Goal: Check status: Check status

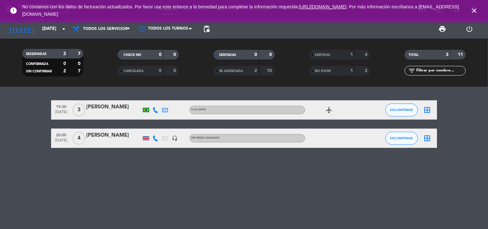
click at [478, 12] on icon "close" at bounding box center [475, 11] width 8 height 8
click at [144, 138] on div at bounding box center [146, 138] width 6 height 4
click at [147, 150] on div "19:30 [DATE] 3 [PERSON_NAME] A la carta airplanemode_active SIN CONFIRMAR borde…" at bounding box center [244, 158] width 488 height 142
click at [144, 138] on div at bounding box center [146, 138] width 6 height 4
click at [329, 108] on icon "airplanemode_active" at bounding box center [330, 110] width 8 height 8
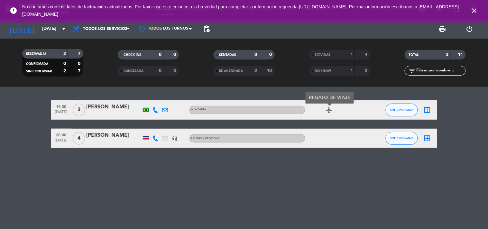
click at [329, 108] on icon "airplanemode_active" at bounding box center [330, 110] width 8 height 8
click at [72, 170] on div "19:30 [DATE] 3 [PERSON_NAME] A la carta airplanemode_active SIN CONFIRMAR borde…" at bounding box center [244, 158] width 488 height 142
click at [26, 119] on bookings-row "19:30 [DATE] 3 [PERSON_NAME] A la carta airplanemode_active SIN CONFIRMAR borde…" at bounding box center [244, 124] width 488 height 48
click at [149, 205] on div "19:30 [DATE] 3 [PERSON_NAME] A la carta airplanemode_active SIN CONFIRMAR borde…" at bounding box center [244, 158] width 488 height 142
click at [473, 12] on icon "close" at bounding box center [475, 11] width 8 height 8
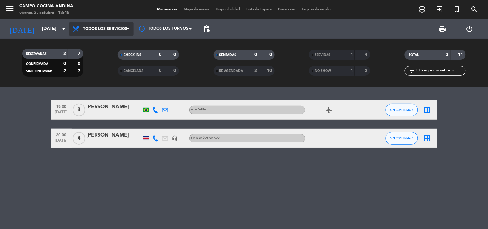
click at [99, 28] on span "Todos los servicios" at bounding box center [105, 29] width 44 height 5
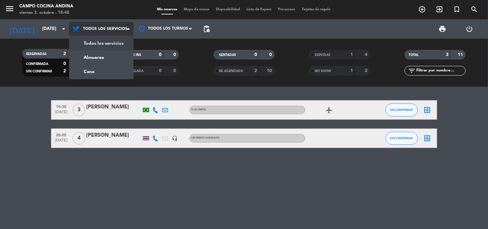
click at [108, 46] on div "menu Campo Cocina [PERSON_NAME][DATE] 3. octubre - 18:48 Mis reservas Mapa de m…" at bounding box center [244, 43] width 488 height 87
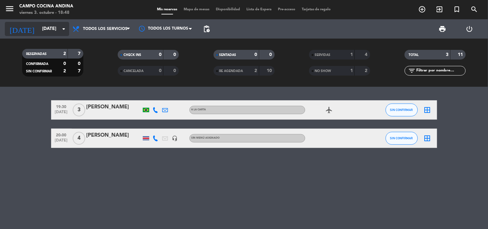
click at [56, 26] on input "[DATE]" at bounding box center [69, 29] width 61 height 12
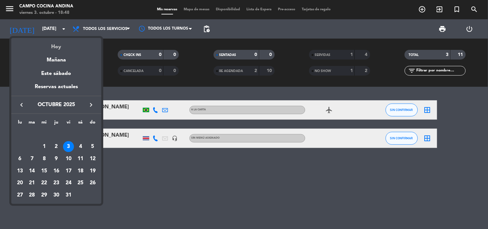
click at [62, 49] on div "Hoy" at bounding box center [56, 44] width 90 height 13
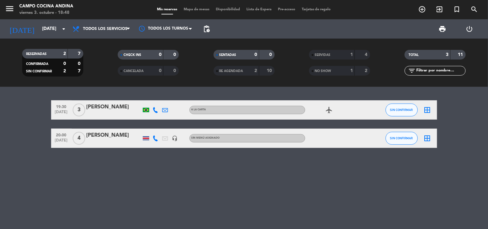
click at [116, 81] on div "RESERVADAS 2 7 CONFIRMADA 0 0 SIN CONFIRMAR 2 7 CHECK INS 0 0 CANCELADA 0 0 SEN…" at bounding box center [244, 63] width 488 height 48
click at [281, 176] on div "19:30 [DATE] 3 [PERSON_NAME] A la carta airplanemode_active SIN CONFIRMAR borde…" at bounding box center [244, 158] width 488 height 142
click at [163, 174] on div "19:30 [DATE] 3 [PERSON_NAME] A la carta airplanemode_active SIN CONFIRMAR borde…" at bounding box center [244, 158] width 488 height 142
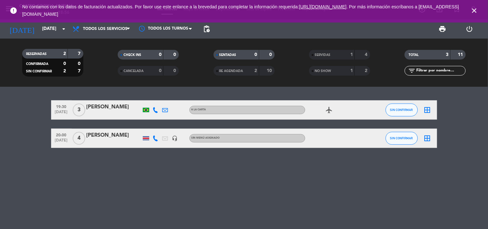
click at [477, 11] on icon "close" at bounding box center [475, 11] width 8 height 8
